Goal: Task Accomplishment & Management: Use online tool/utility

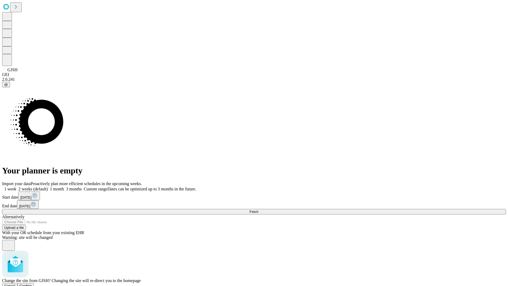
click at [32, 284] on span "Confirm" at bounding box center [26, 286] width 12 height 4
click at [16, 186] on label "1 week" at bounding box center [9, 188] width 14 height 4
click at [258, 209] on span "Fetch" at bounding box center [253, 211] width 9 height 4
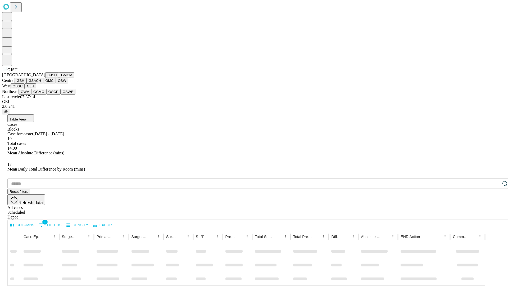
click at [59, 78] on button "GMCM" at bounding box center [66, 75] width 15 height 6
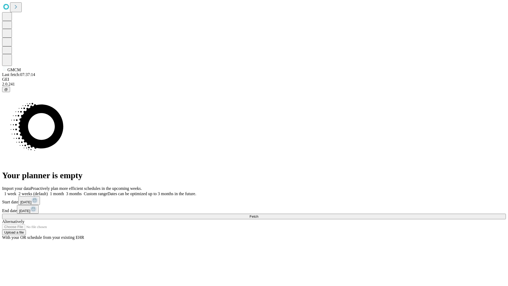
click at [16, 191] on label "1 week" at bounding box center [9, 193] width 14 height 4
click at [258, 214] on span "Fetch" at bounding box center [253, 216] width 9 height 4
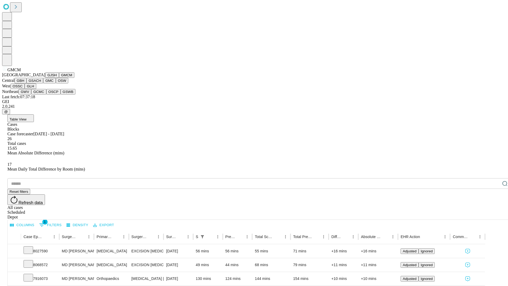
click at [26, 83] on button "GBH" at bounding box center [21, 81] width 12 height 6
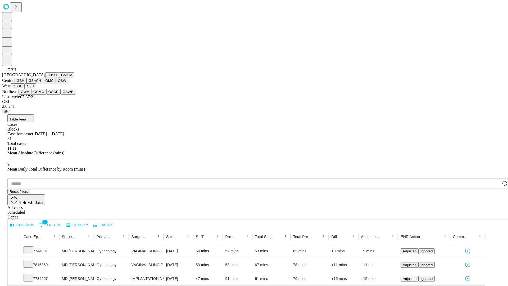
click at [41, 83] on button "GSACH" at bounding box center [34, 81] width 17 height 6
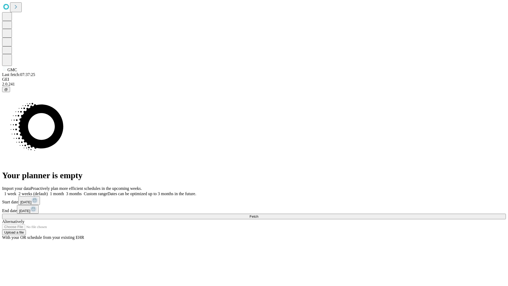
click at [16, 191] on label "1 week" at bounding box center [9, 193] width 14 height 4
click at [258, 214] on span "Fetch" at bounding box center [253, 216] width 9 height 4
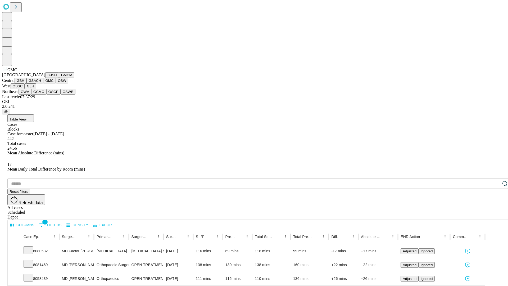
click at [56, 83] on button "OSW" at bounding box center [62, 81] width 13 height 6
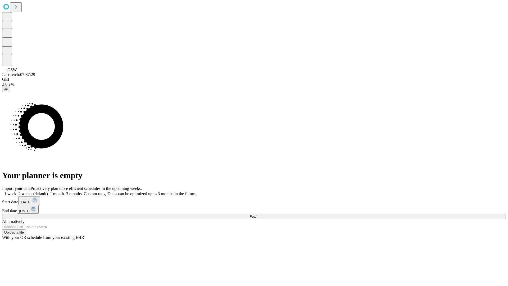
click at [16, 191] on label "1 week" at bounding box center [9, 193] width 14 height 4
click at [258, 214] on span "Fetch" at bounding box center [253, 216] width 9 height 4
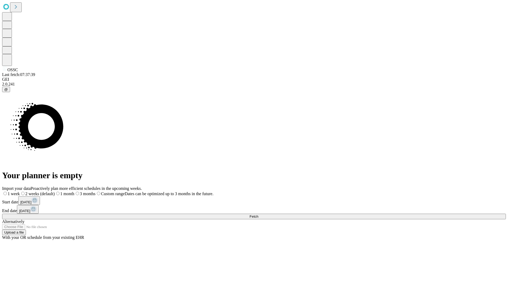
click at [20, 191] on label "1 week" at bounding box center [11, 193] width 18 height 4
click at [258, 214] on span "Fetch" at bounding box center [253, 216] width 9 height 4
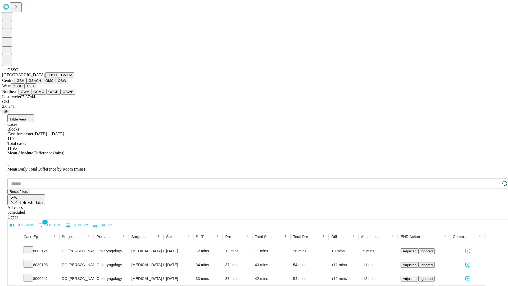
click at [36, 89] on button "GLH" at bounding box center [30, 86] width 11 height 6
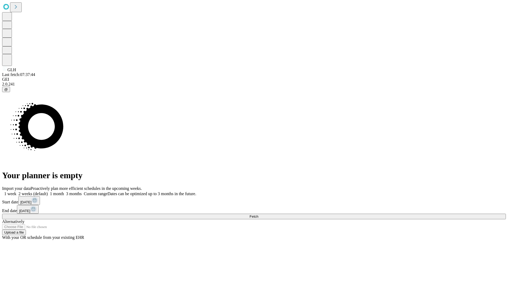
click at [16, 191] on label "1 week" at bounding box center [9, 193] width 14 height 4
click at [258, 214] on span "Fetch" at bounding box center [253, 216] width 9 height 4
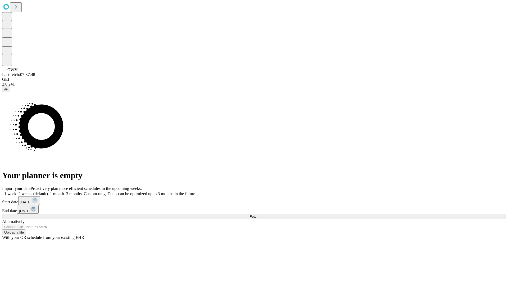
click at [16, 191] on label "1 week" at bounding box center [9, 193] width 14 height 4
click at [258, 214] on span "Fetch" at bounding box center [253, 216] width 9 height 4
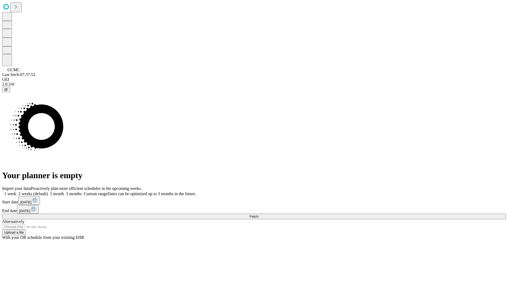
click at [16, 191] on label "1 week" at bounding box center [9, 193] width 14 height 4
click at [258, 214] on span "Fetch" at bounding box center [253, 216] width 9 height 4
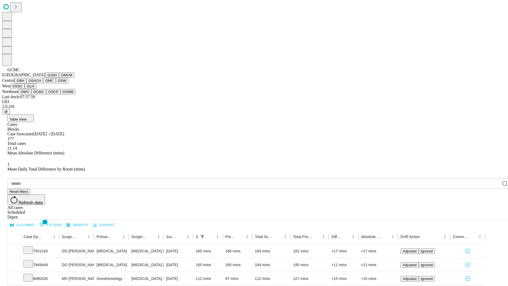
click at [46, 94] on button "OSCP" at bounding box center [53, 92] width 14 height 6
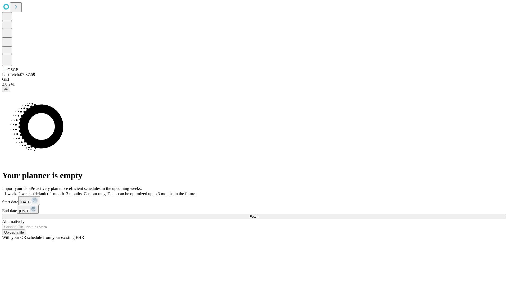
click at [16, 191] on label "1 week" at bounding box center [9, 193] width 14 height 4
click at [258, 214] on span "Fetch" at bounding box center [253, 216] width 9 height 4
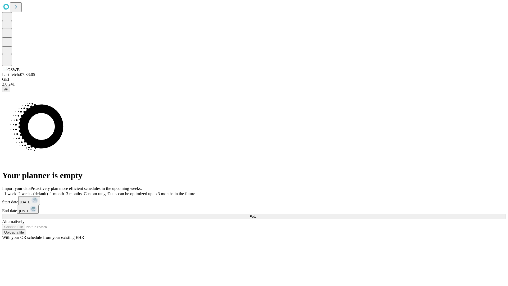
click at [258, 214] on span "Fetch" at bounding box center [253, 216] width 9 height 4
